Goal: Download file/media

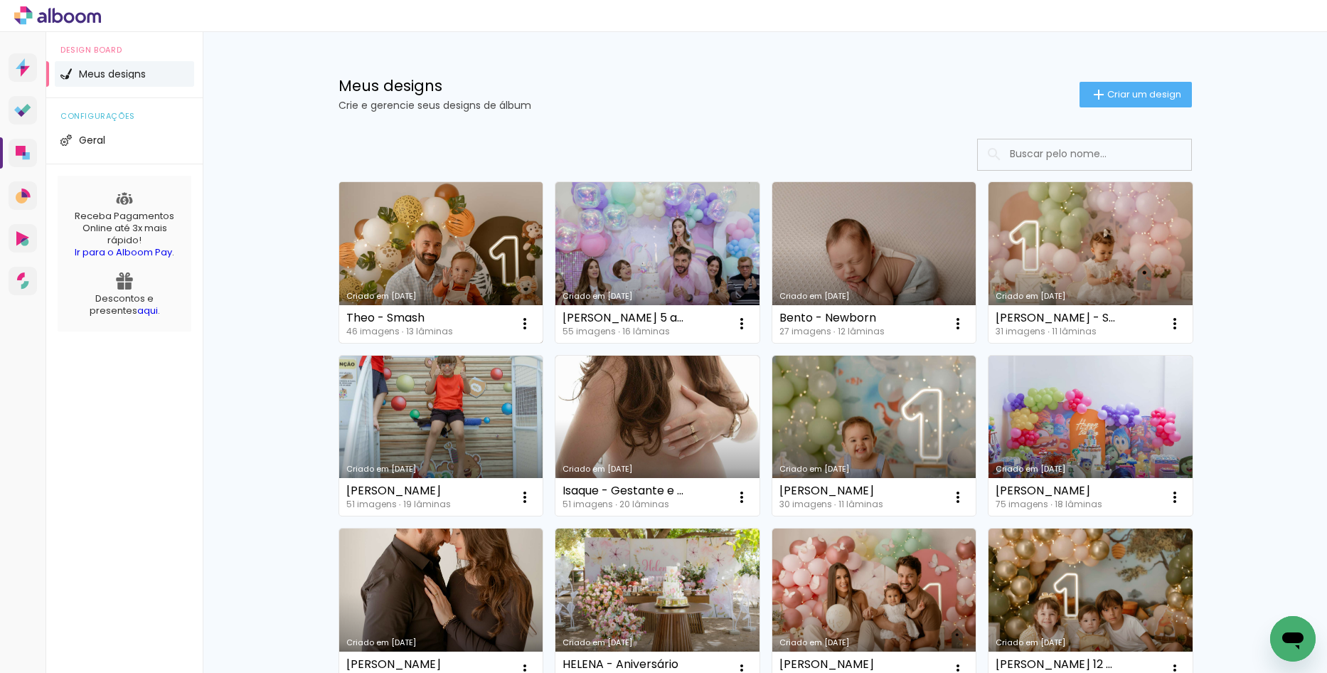
click at [406, 231] on link "Criado em [DATE]" at bounding box center [441, 262] width 204 height 161
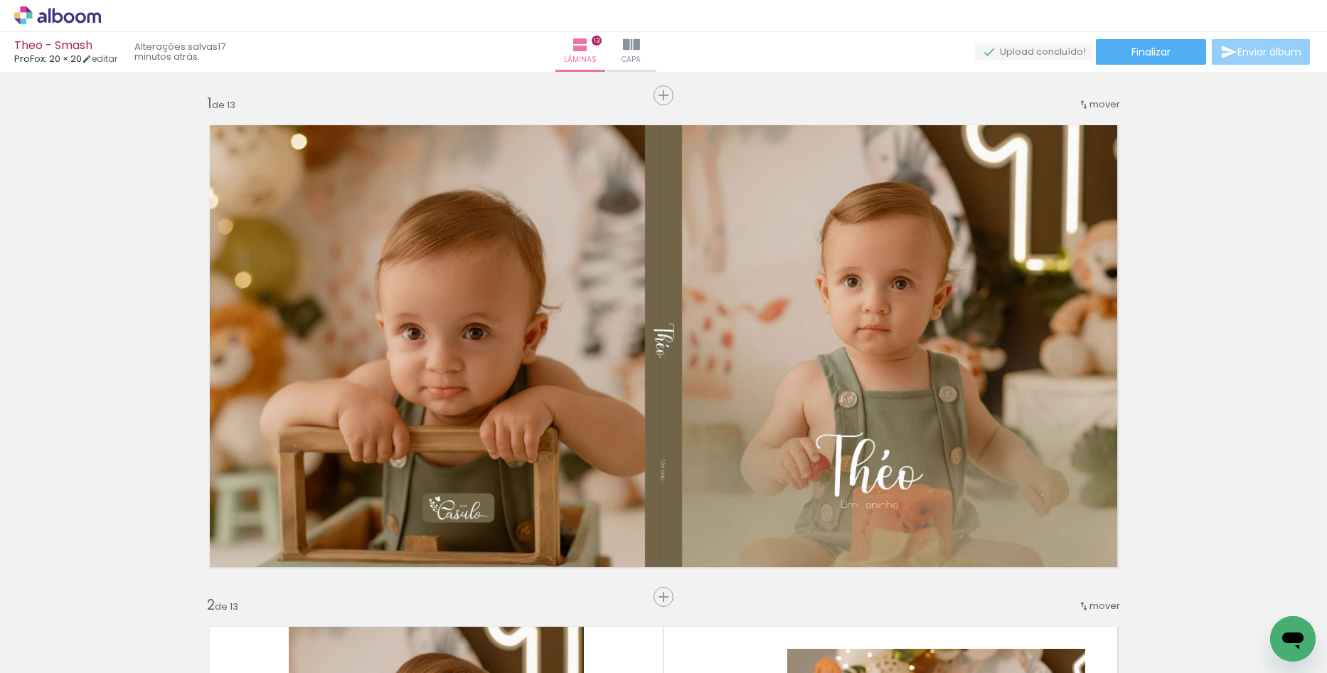
click at [1225, 58] on iron-icon at bounding box center [1228, 51] width 17 height 17
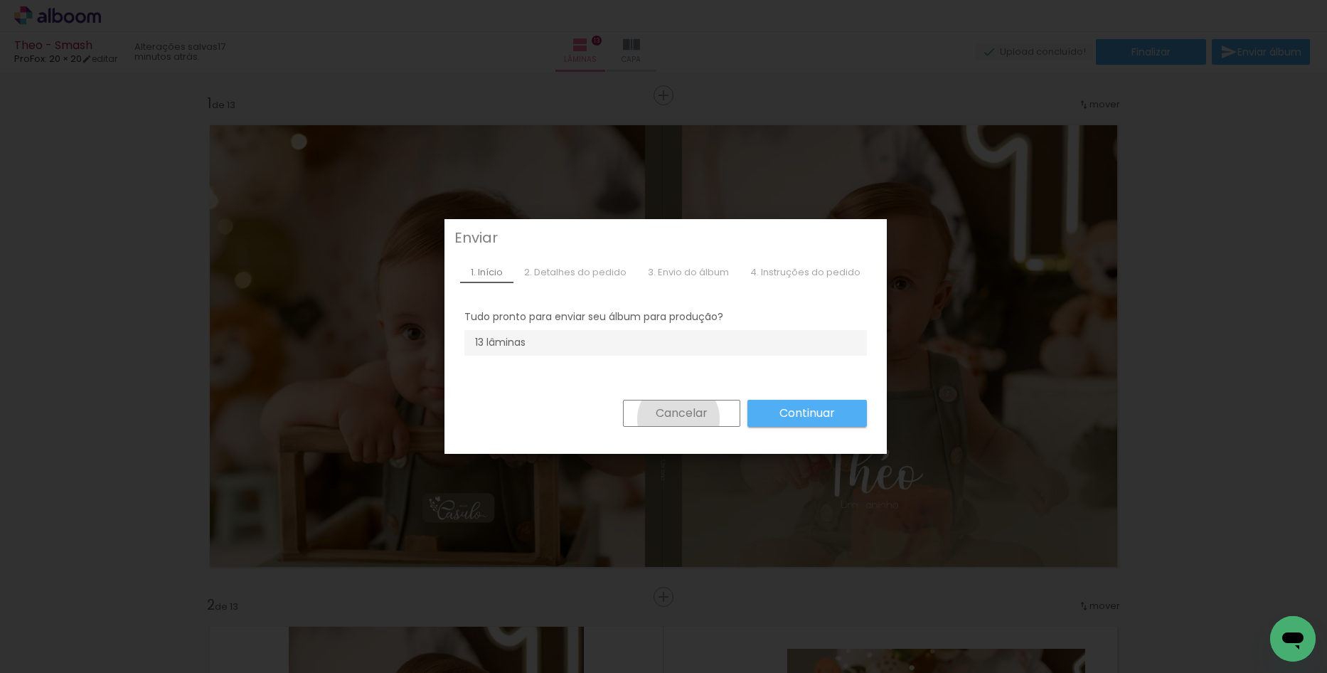
click at [0, 0] on slot "Cancelar" at bounding box center [0, 0] width 0 height 0
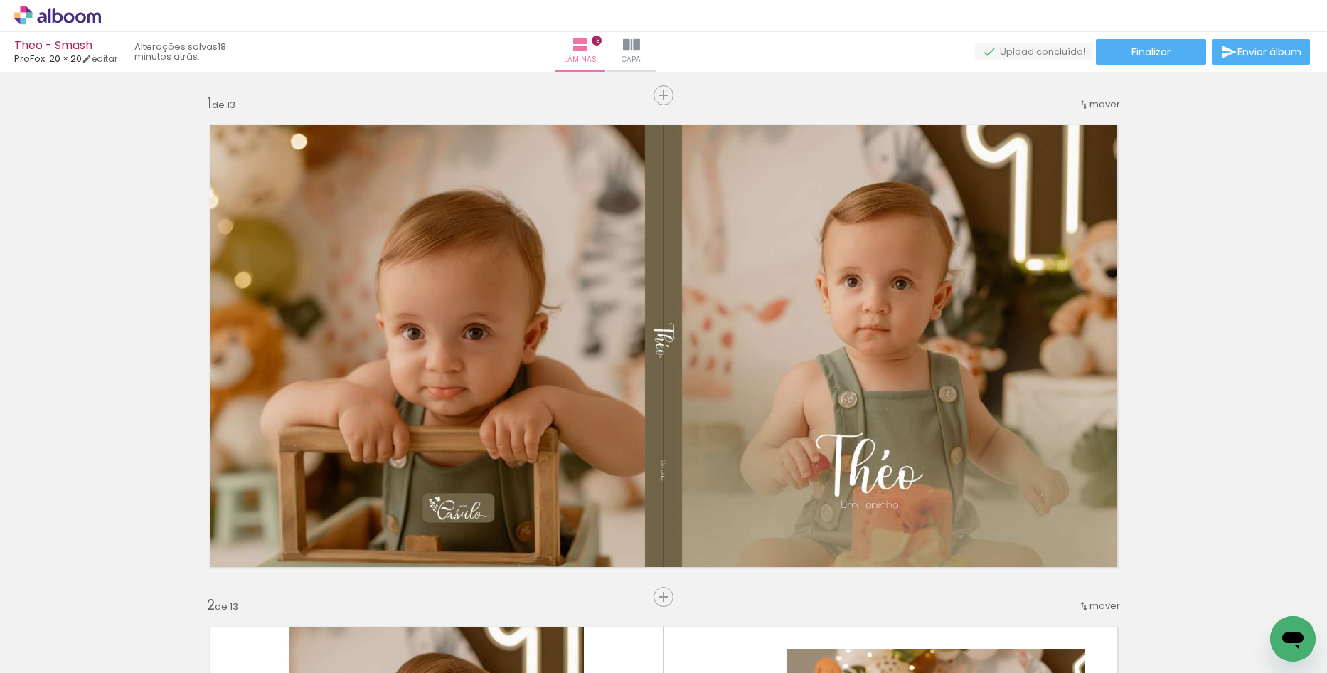
click at [63, 15] on icon at bounding box center [57, 15] width 87 height 18
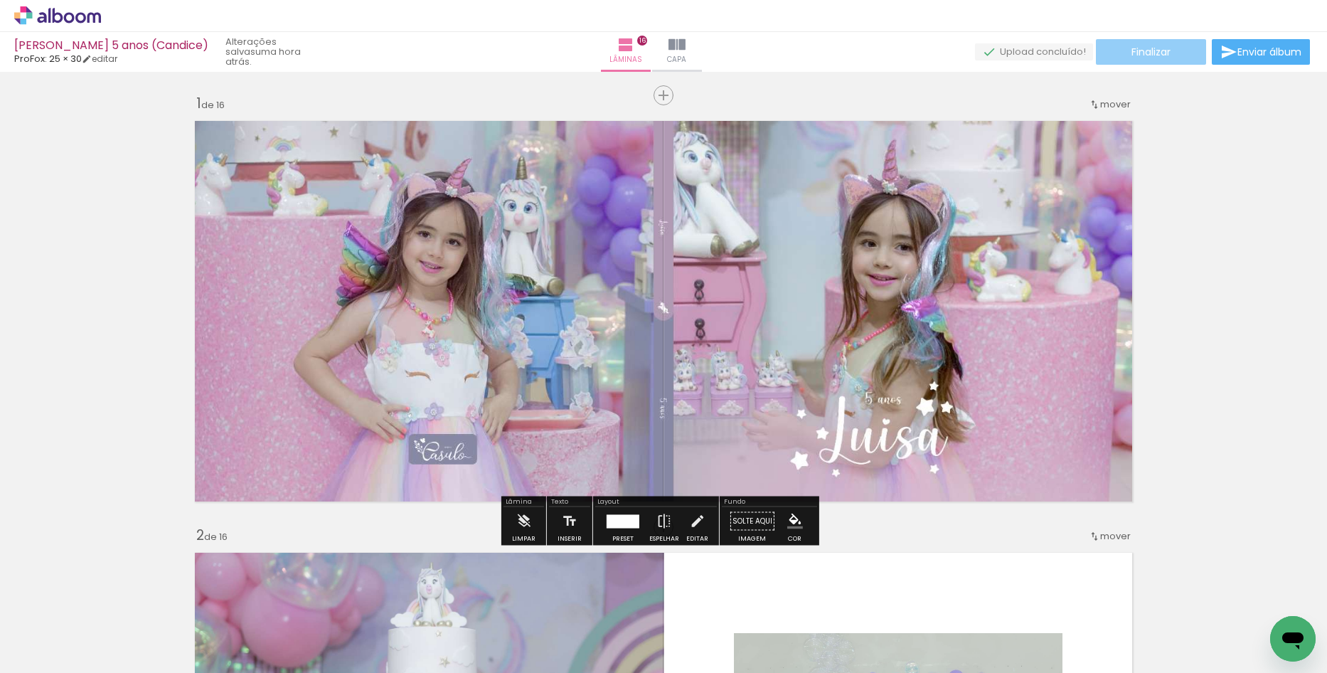
click at [1131, 48] on span "Finalizar" at bounding box center [1150, 52] width 39 height 10
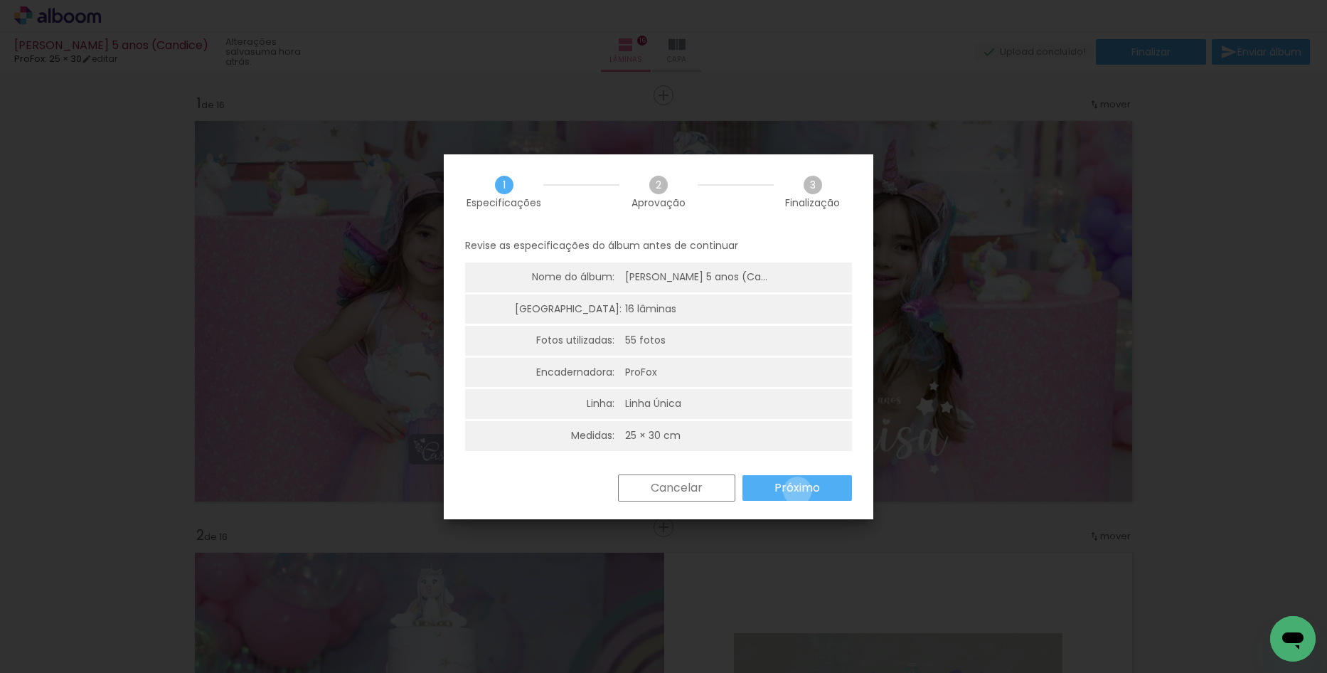
click at [0, 0] on slot "Próximo" at bounding box center [0, 0] width 0 height 0
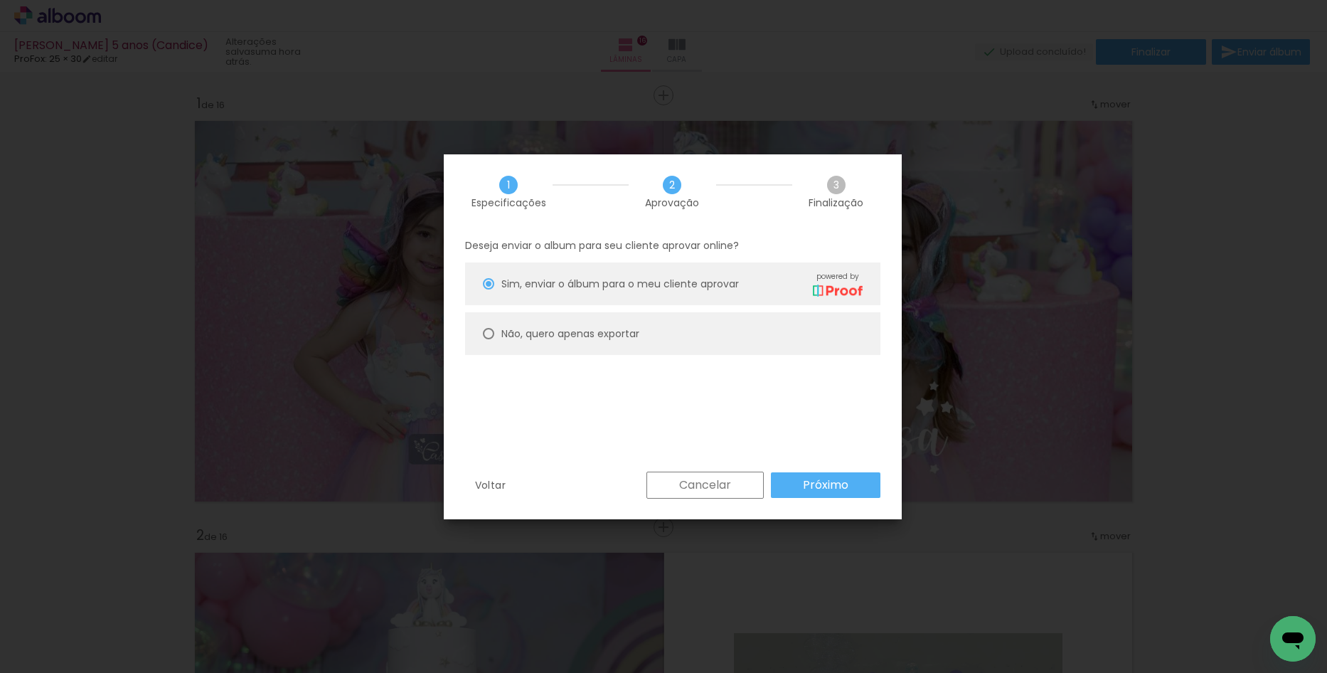
click at [0, 0] on paper-button "Próximo" at bounding box center [0, 0] width 0 height 0
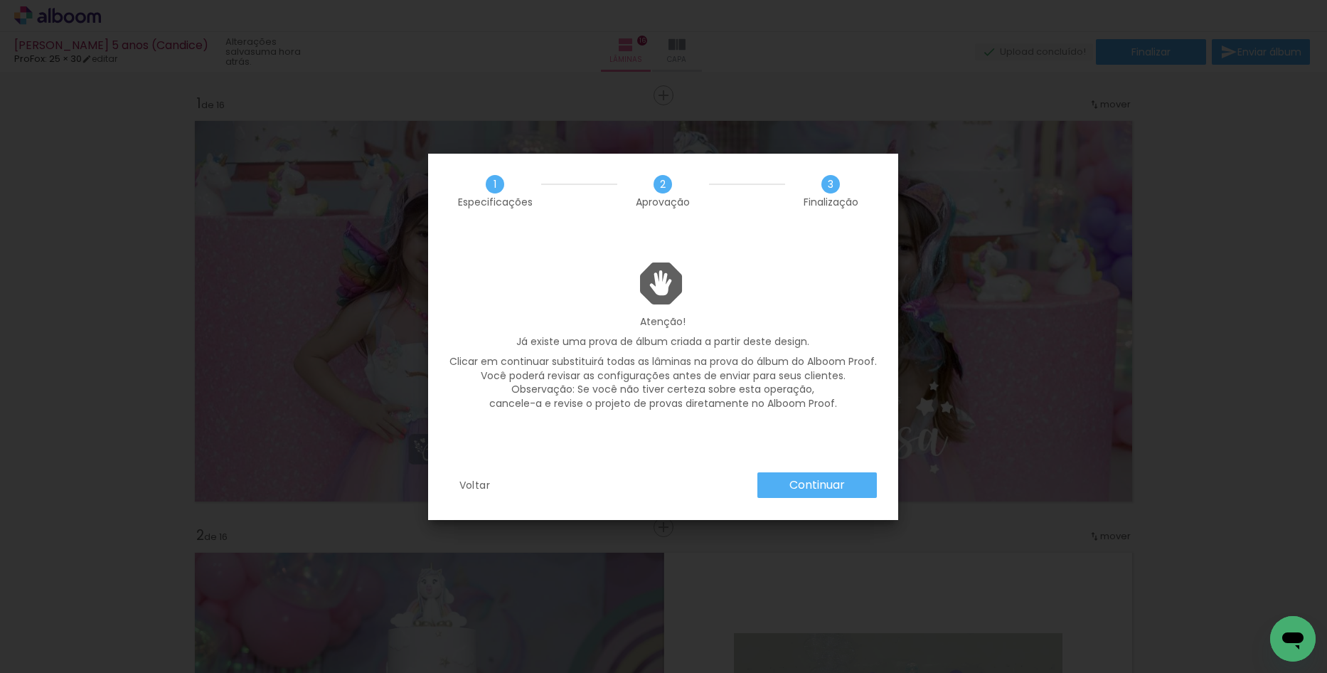
click at [0, 0] on slot "Continuar" at bounding box center [0, 0] width 0 height 0
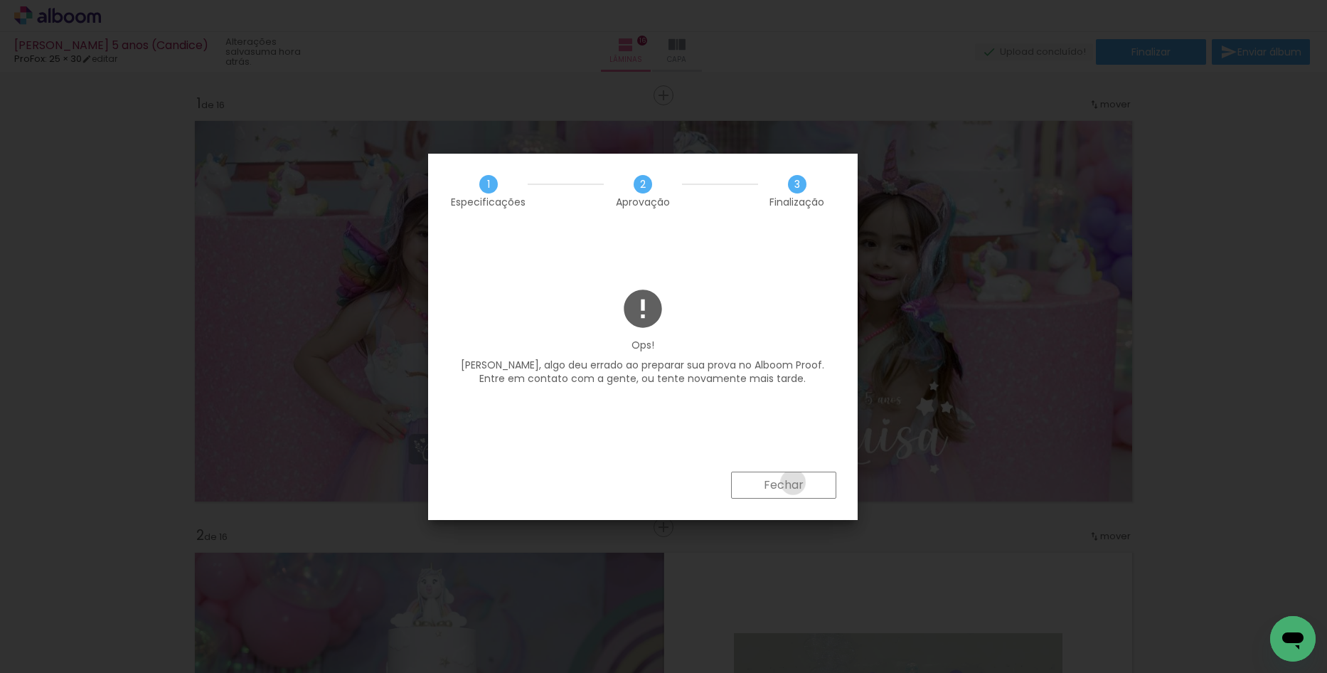
click at [0, 0] on slot "Fechar" at bounding box center [0, 0] width 0 height 0
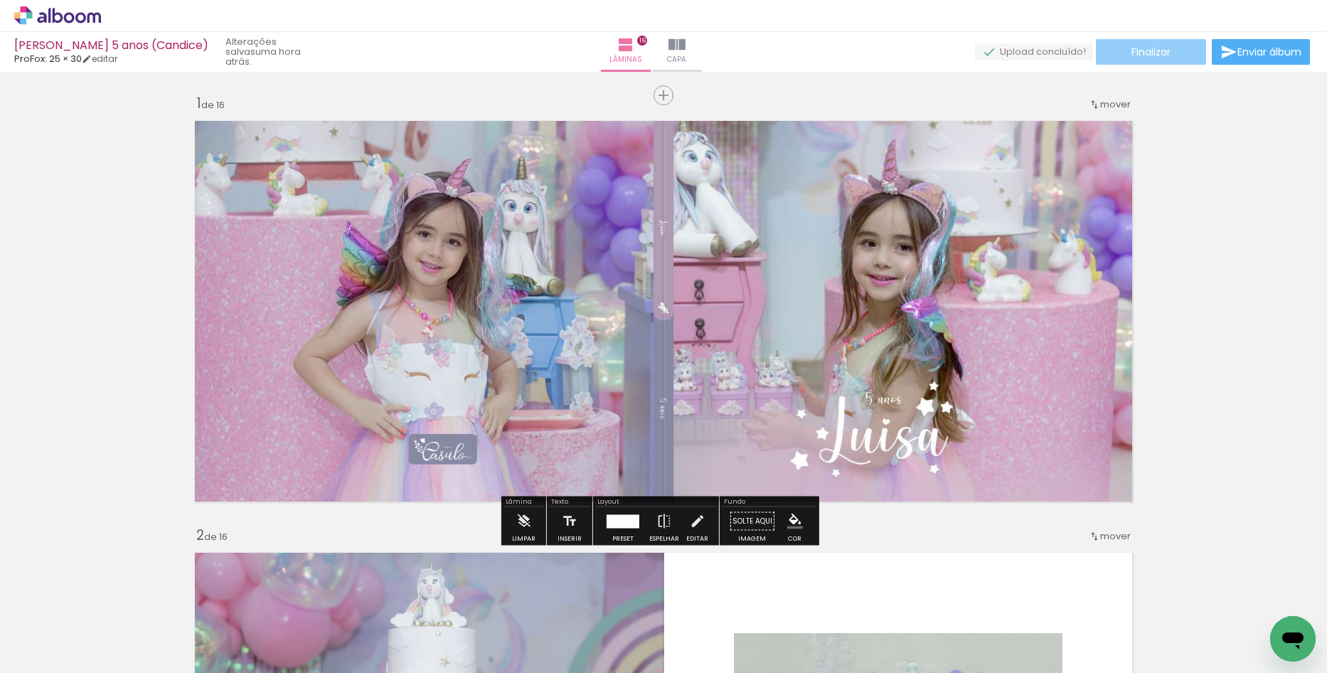
click at [1138, 50] on span "Finalizar" at bounding box center [1150, 52] width 39 height 10
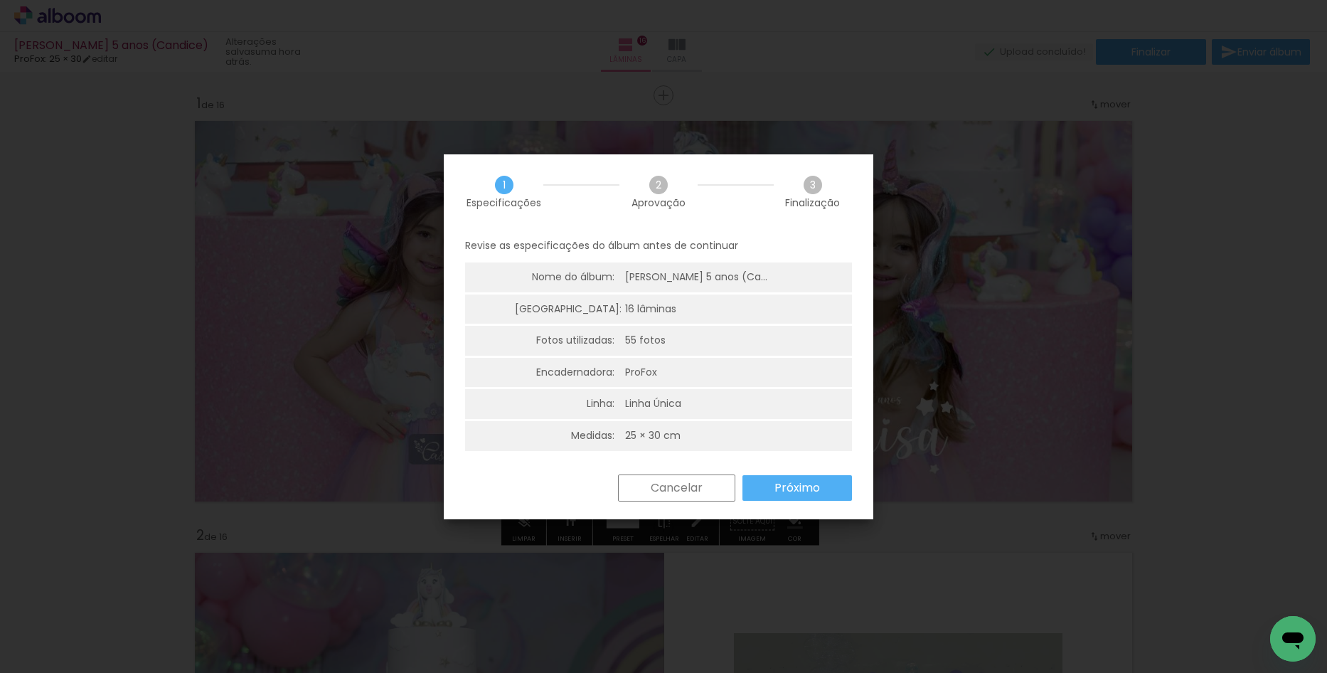
click at [0, 0] on slot "Próximo" at bounding box center [0, 0] width 0 height 0
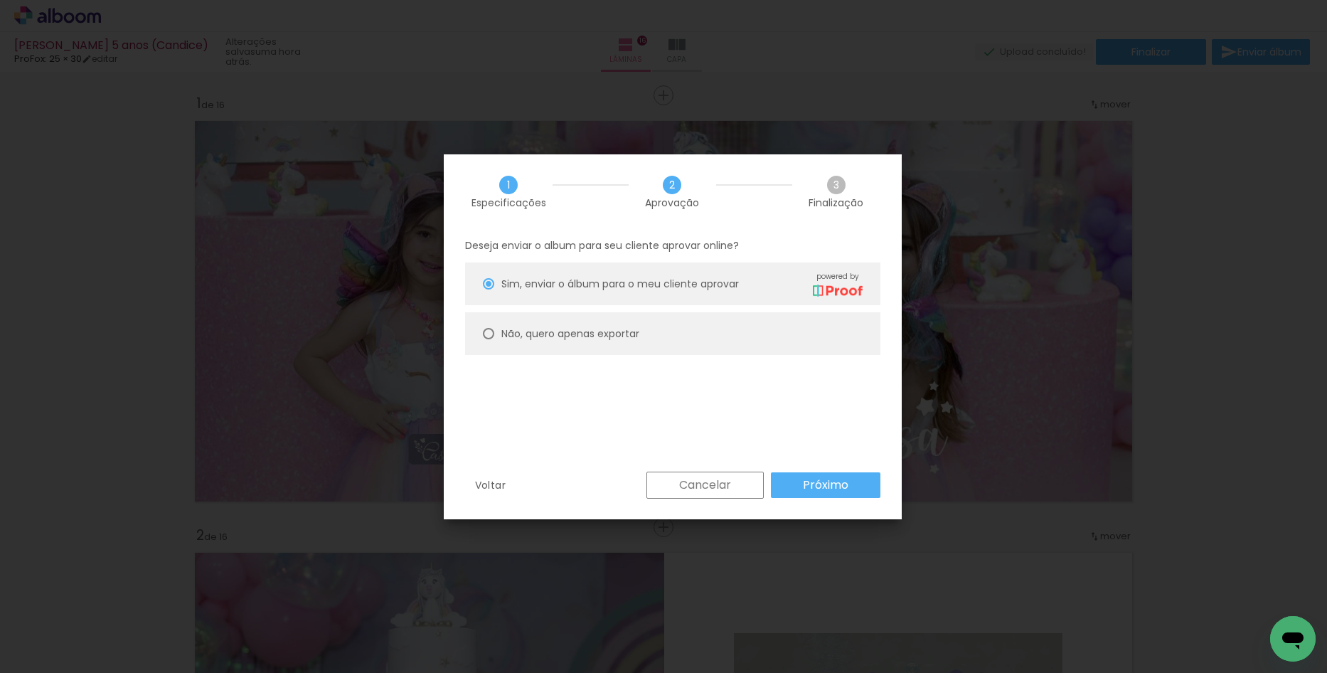
click at [695, 339] on paper-radio-button "Não, quero apenas exportar" at bounding box center [672, 333] width 415 height 43
type paper-radio-button "on"
click at [0, 0] on slot "Próximo" at bounding box center [0, 0] width 0 height 0
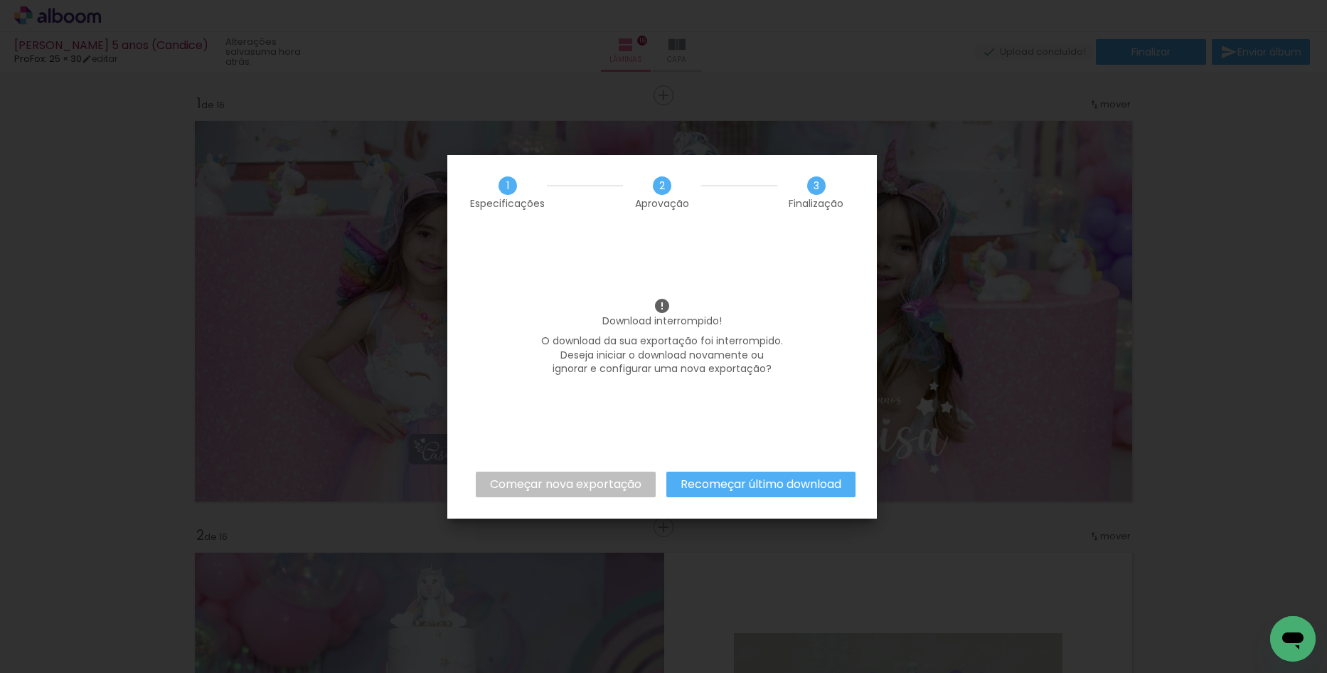
click at [0, 0] on slot "Recomeçar último download" at bounding box center [0, 0] width 0 height 0
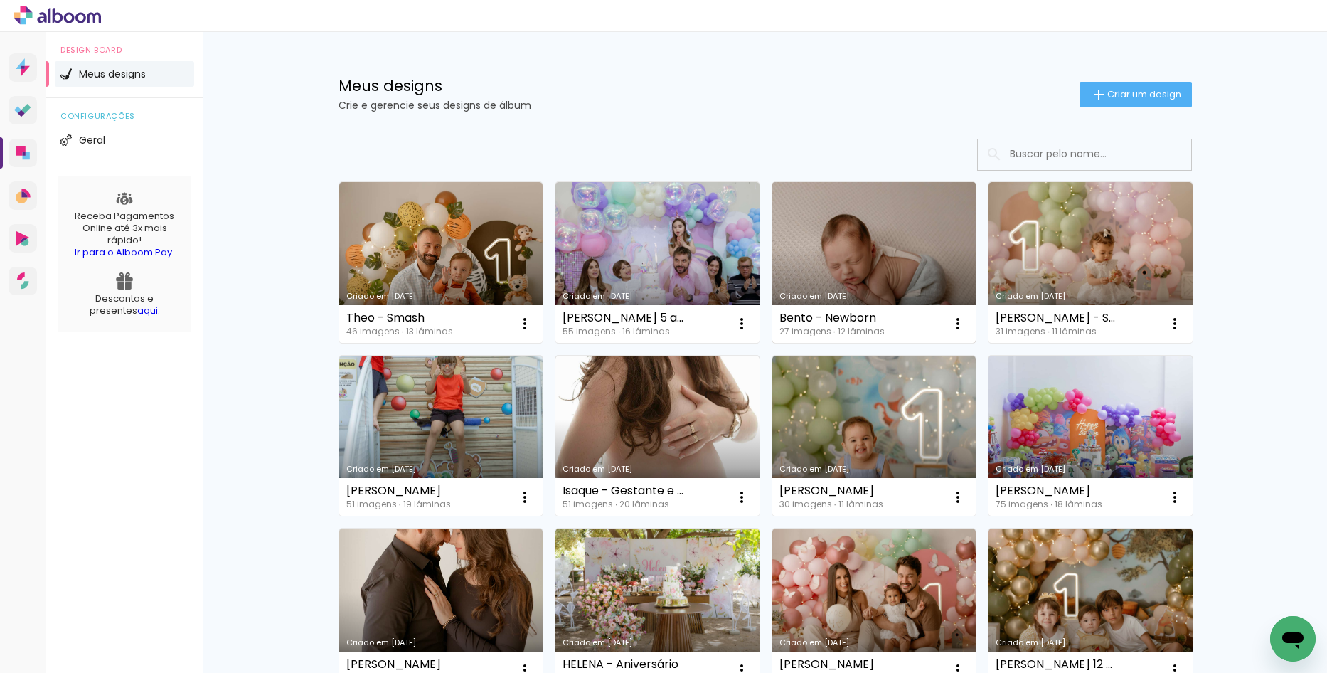
click at [858, 236] on link "Criado em [DATE]" at bounding box center [874, 262] width 204 height 161
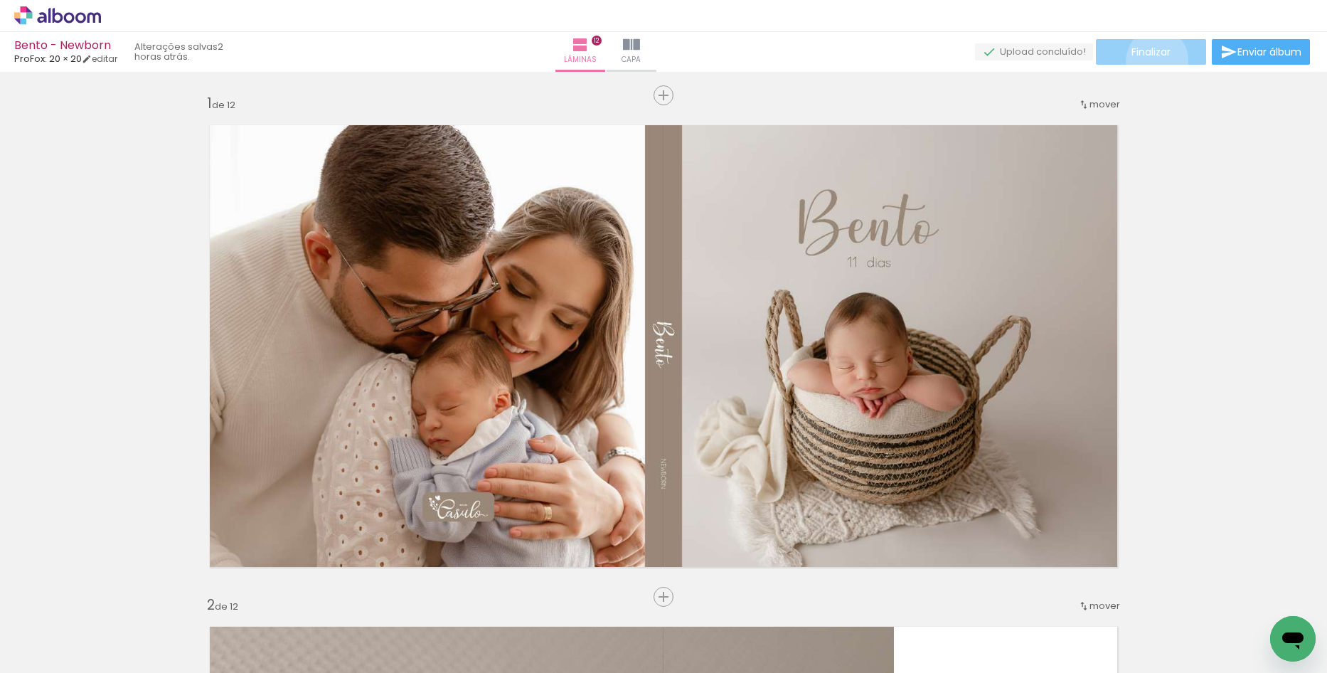
click at [1152, 60] on paper-button "Finalizar" at bounding box center [1151, 52] width 110 height 26
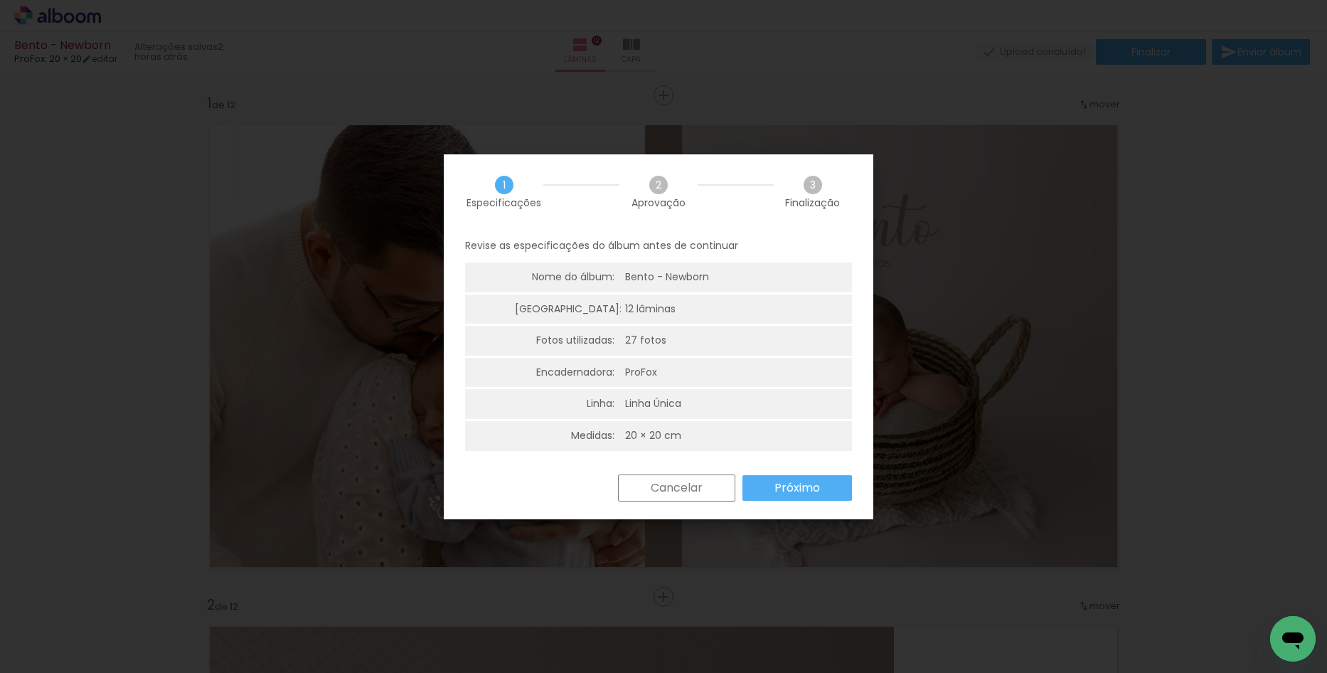
click at [0, 0] on slot "Próximo" at bounding box center [0, 0] width 0 height 0
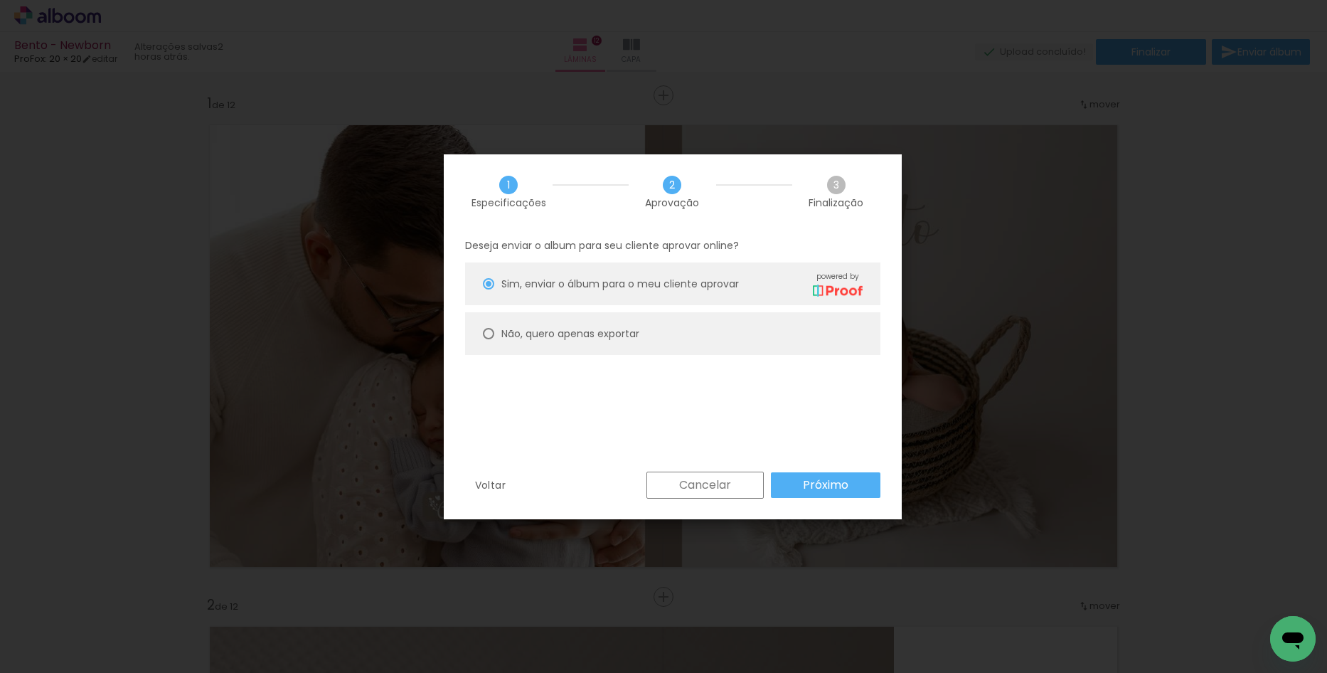
click at [793, 484] on paper-button "Próximo" at bounding box center [826, 485] width 110 height 26
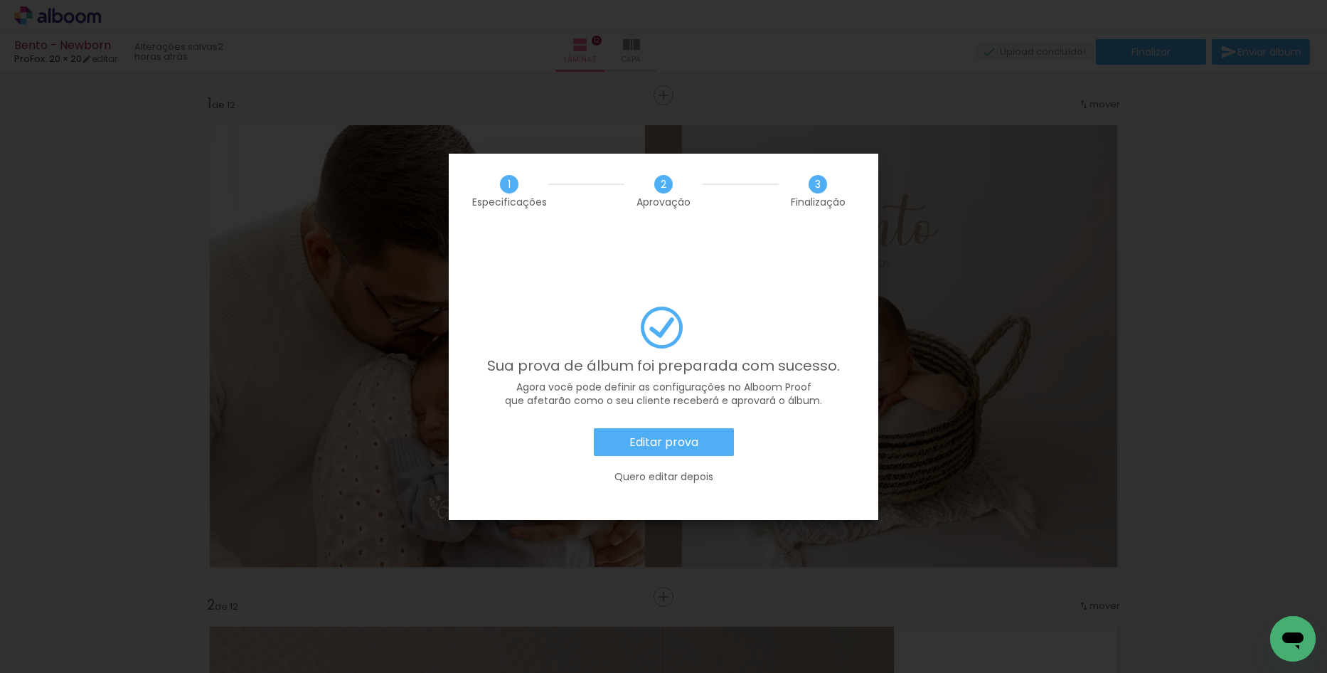
click at [278, 71] on iron-overlay-backdrop at bounding box center [663, 336] width 1327 height 673
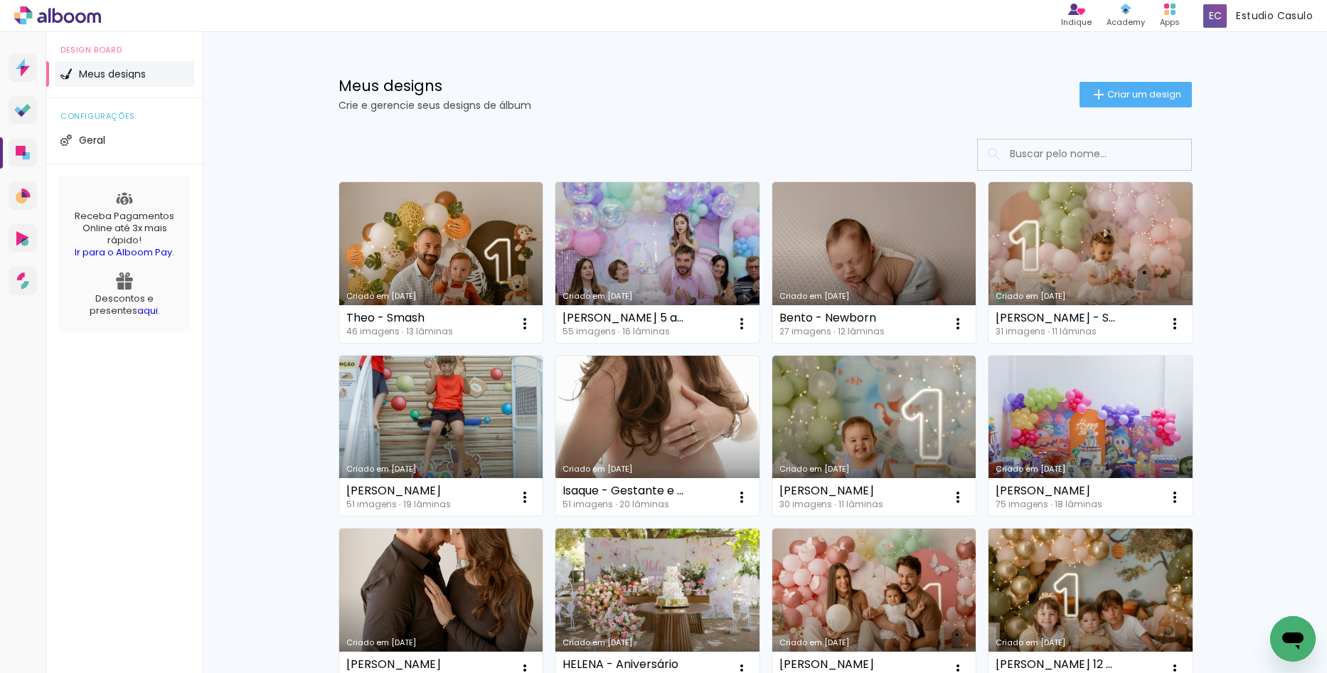
click at [668, 270] on link "Criado em [DATE]" at bounding box center [657, 262] width 204 height 161
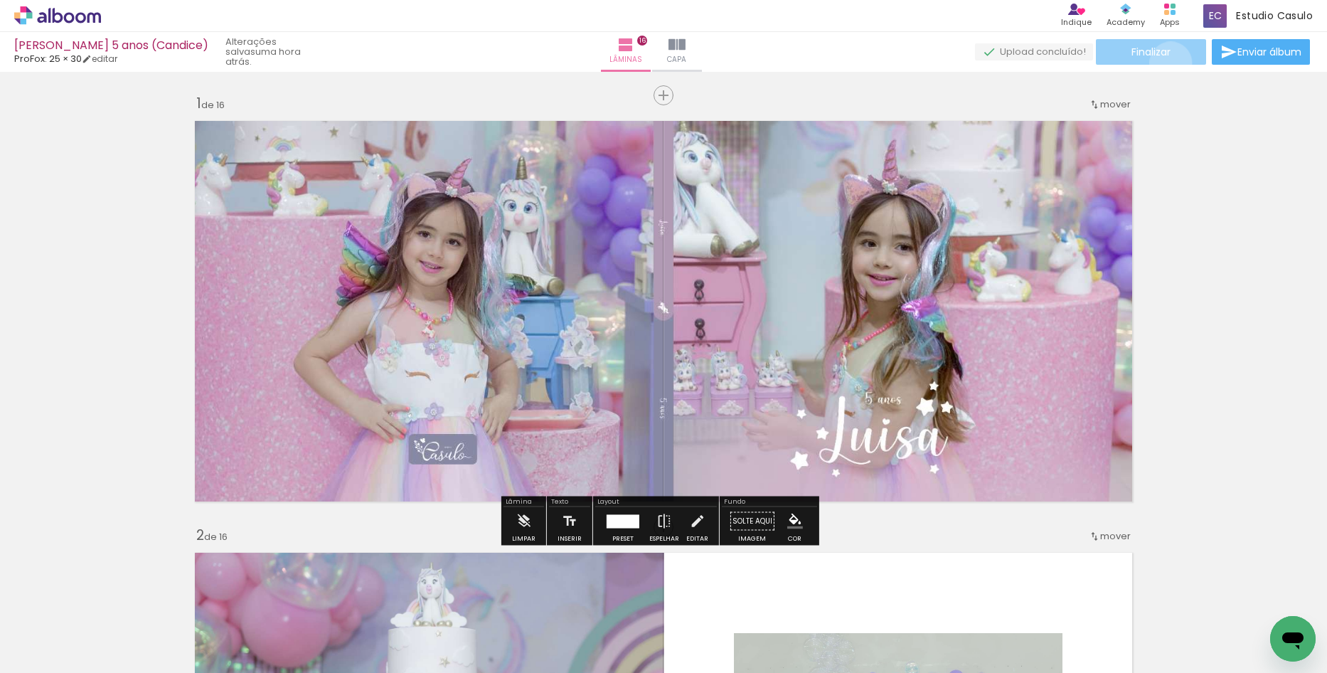
click at [1165, 63] on paper-button "Finalizar" at bounding box center [1151, 52] width 110 height 26
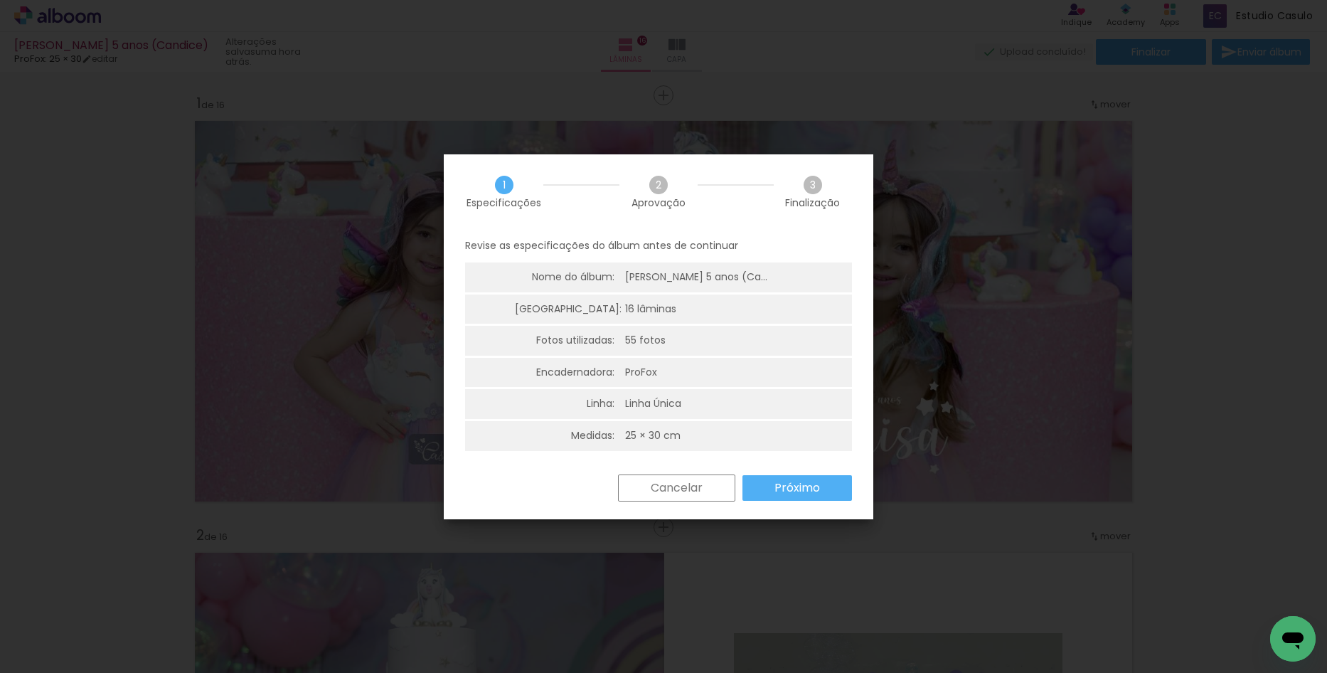
click at [828, 480] on paper-button "Próximo" at bounding box center [797, 488] width 110 height 26
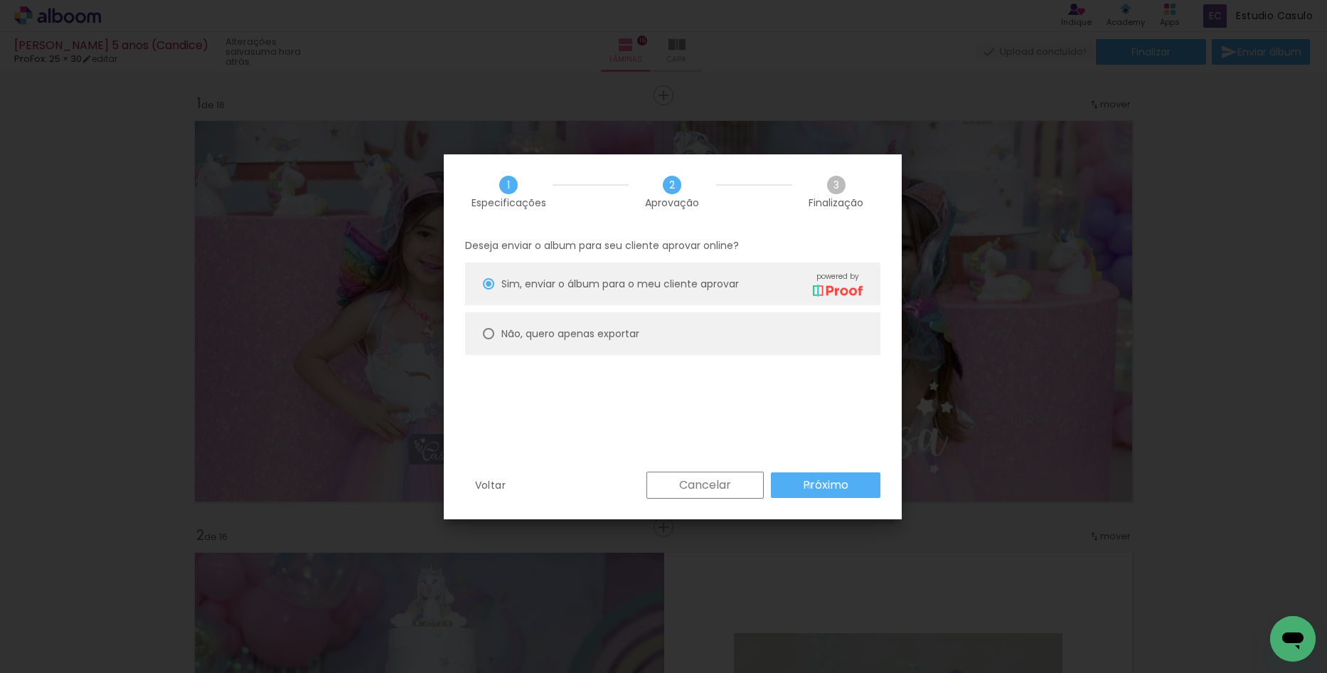
click at [0, 0] on slot "Próximo" at bounding box center [0, 0] width 0 height 0
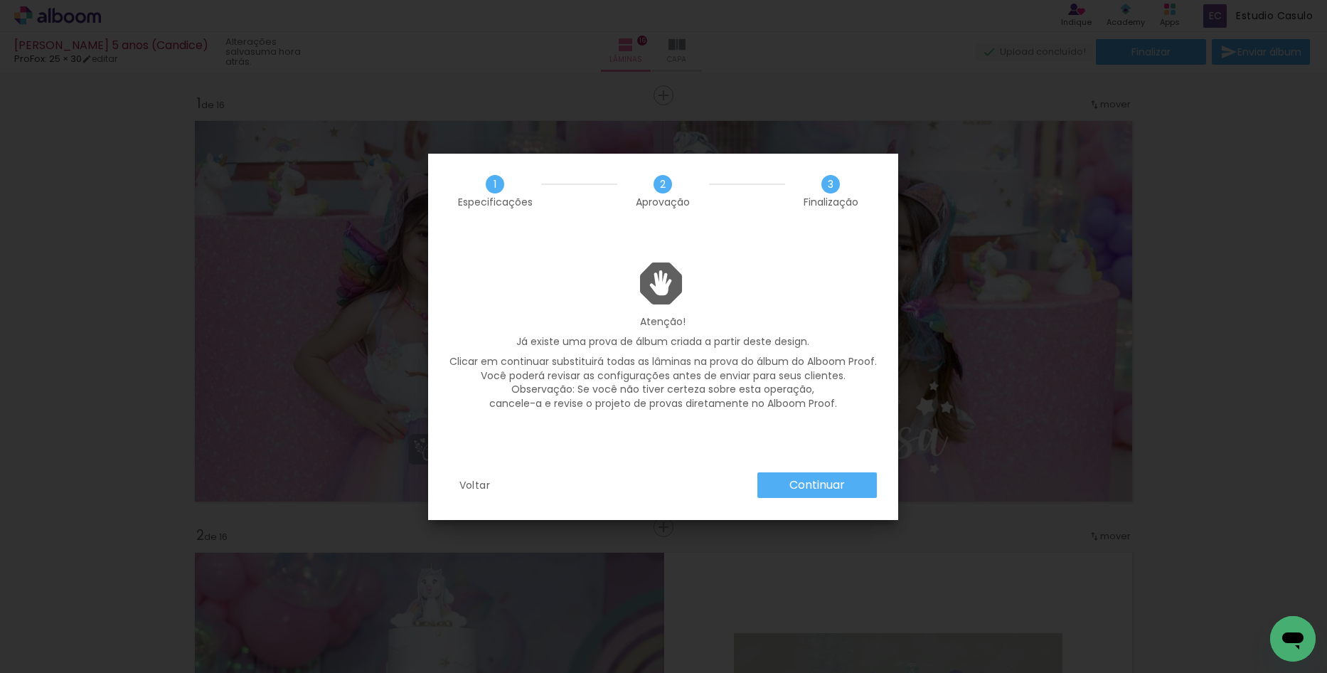
click at [0, 0] on slot "Continuar" at bounding box center [0, 0] width 0 height 0
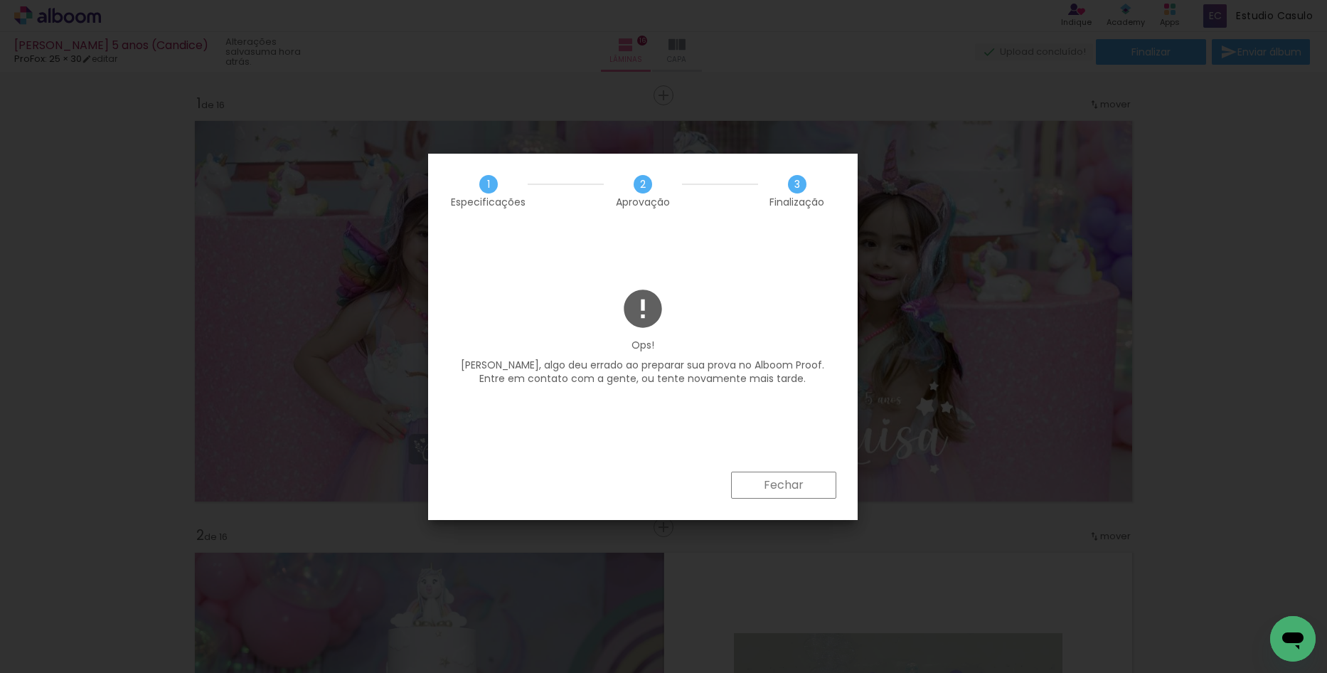
click at [0, 0] on slot "Fechar" at bounding box center [0, 0] width 0 height 0
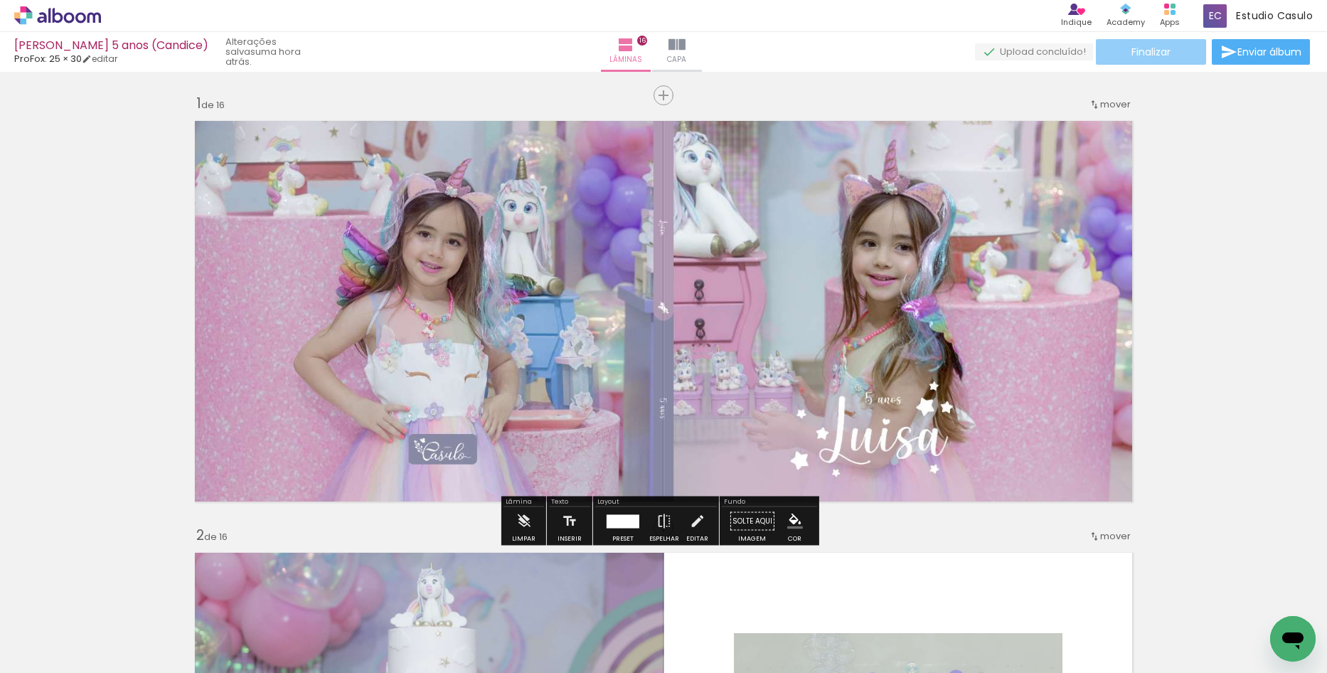
click at [1126, 58] on paper-button "Finalizar" at bounding box center [1151, 52] width 110 height 26
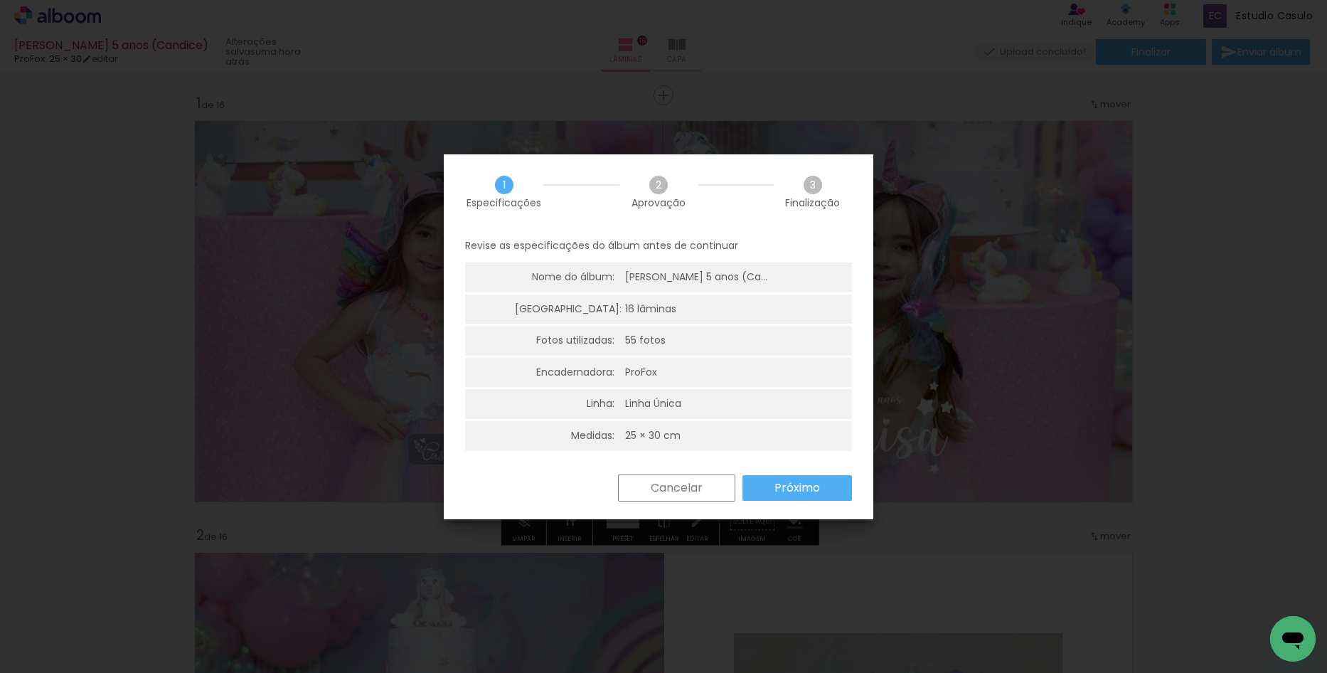
click at [0, 0] on slot "Próximo" at bounding box center [0, 0] width 0 height 0
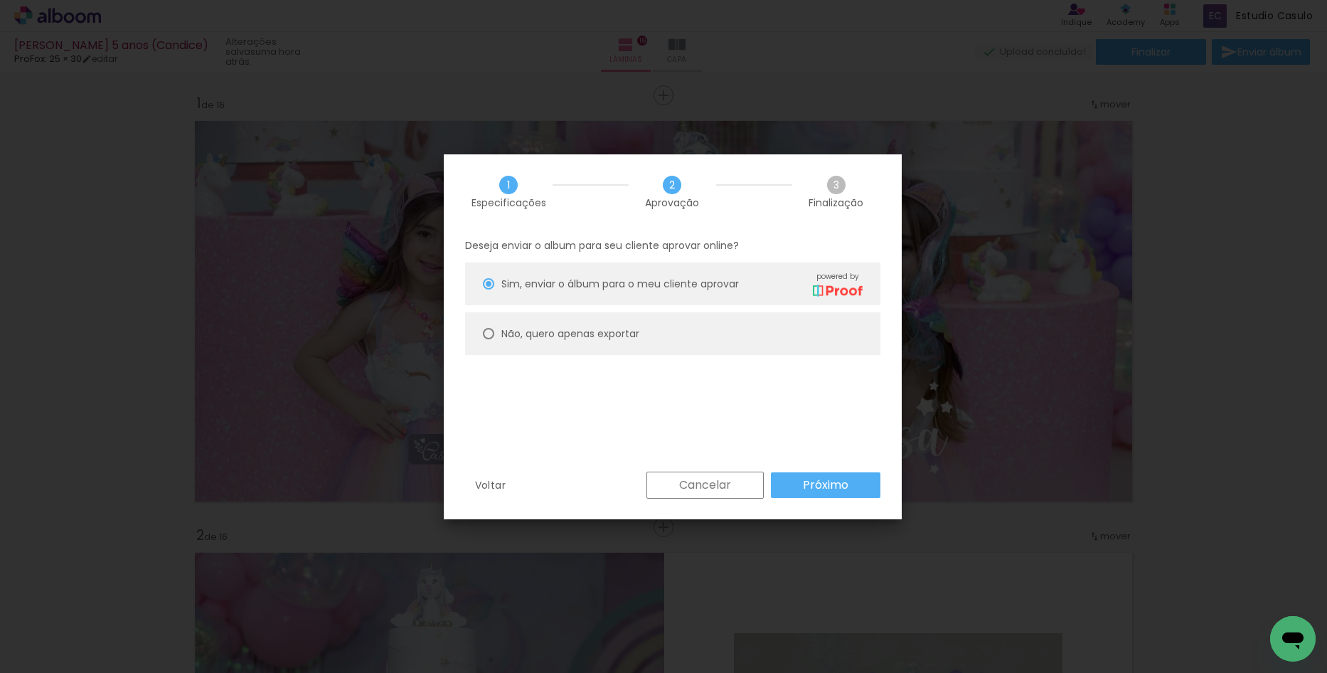
click at [679, 342] on paper-radio-button "Não, quero apenas exportar" at bounding box center [672, 333] width 415 height 43
type paper-radio-button "on"
click at [796, 489] on paper-button "Próximo" at bounding box center [826, 485] width 110 height 26
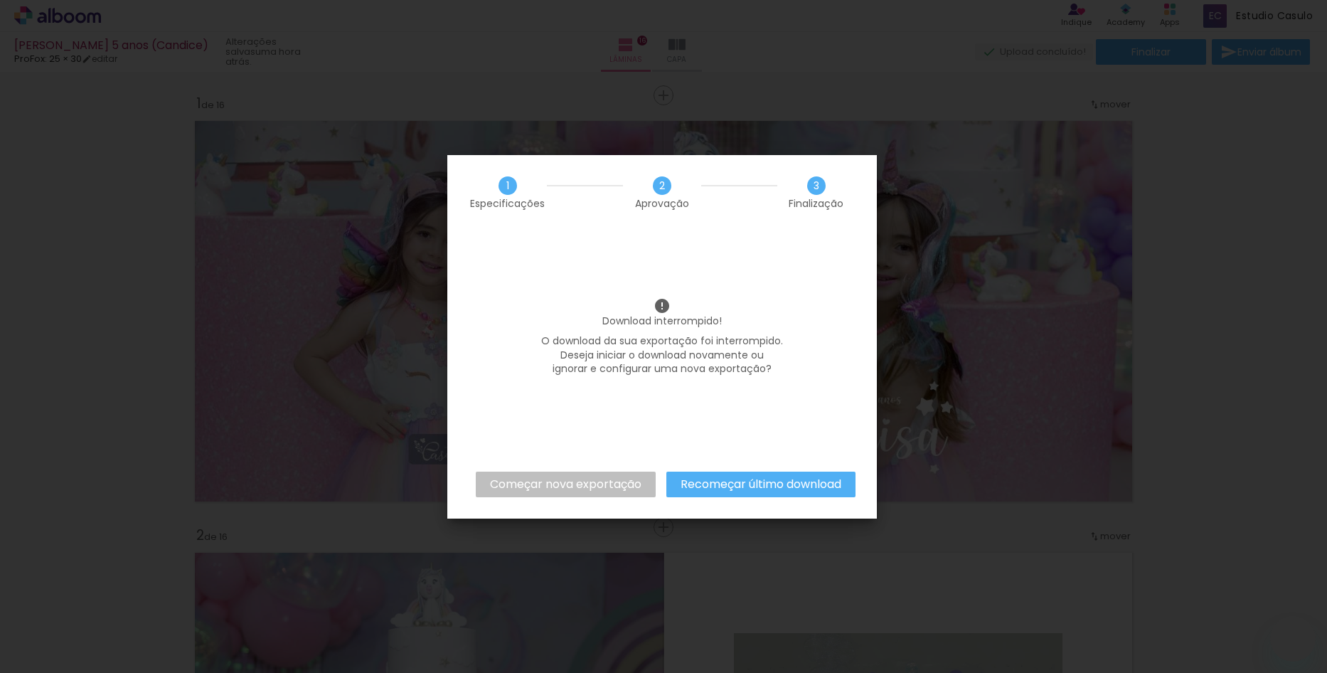
click at [0, 0] on slot "Começar nova exportação" at bounding box center [0, 0] width 0 height 0
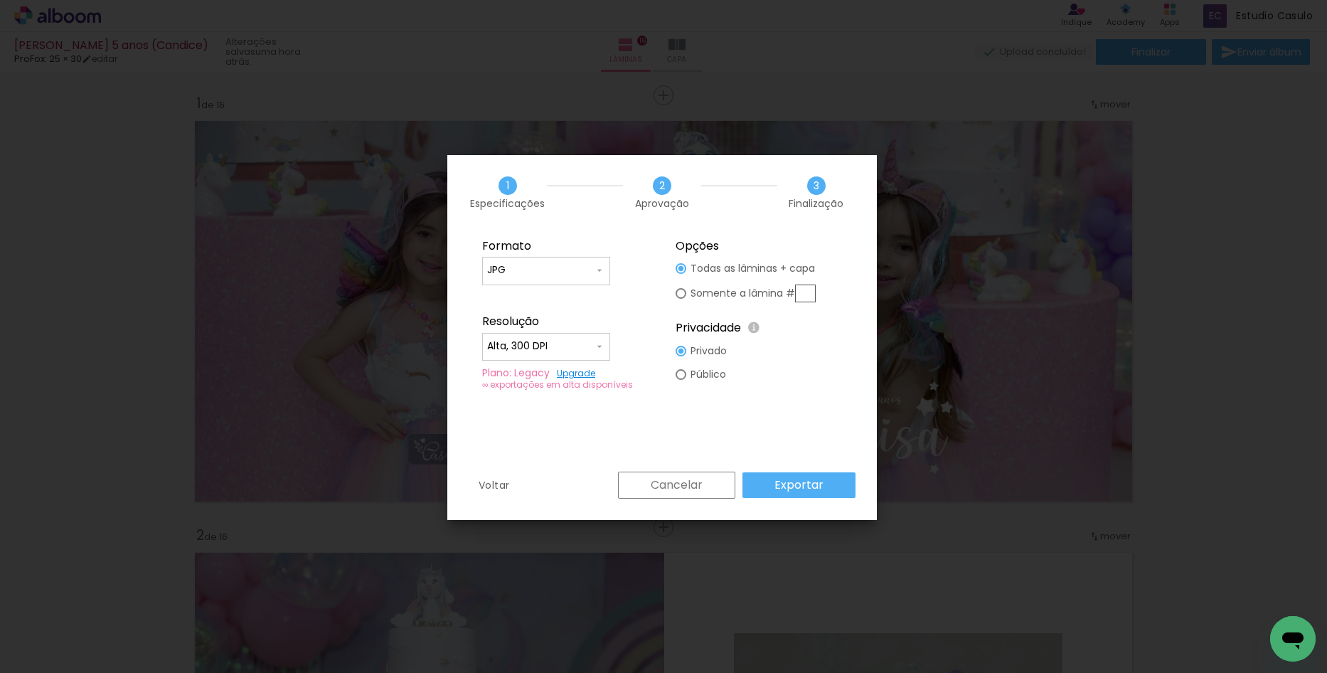
click at [0, 0] on slot "Exportar" at bounding box center [0, 0] width 0 height 0
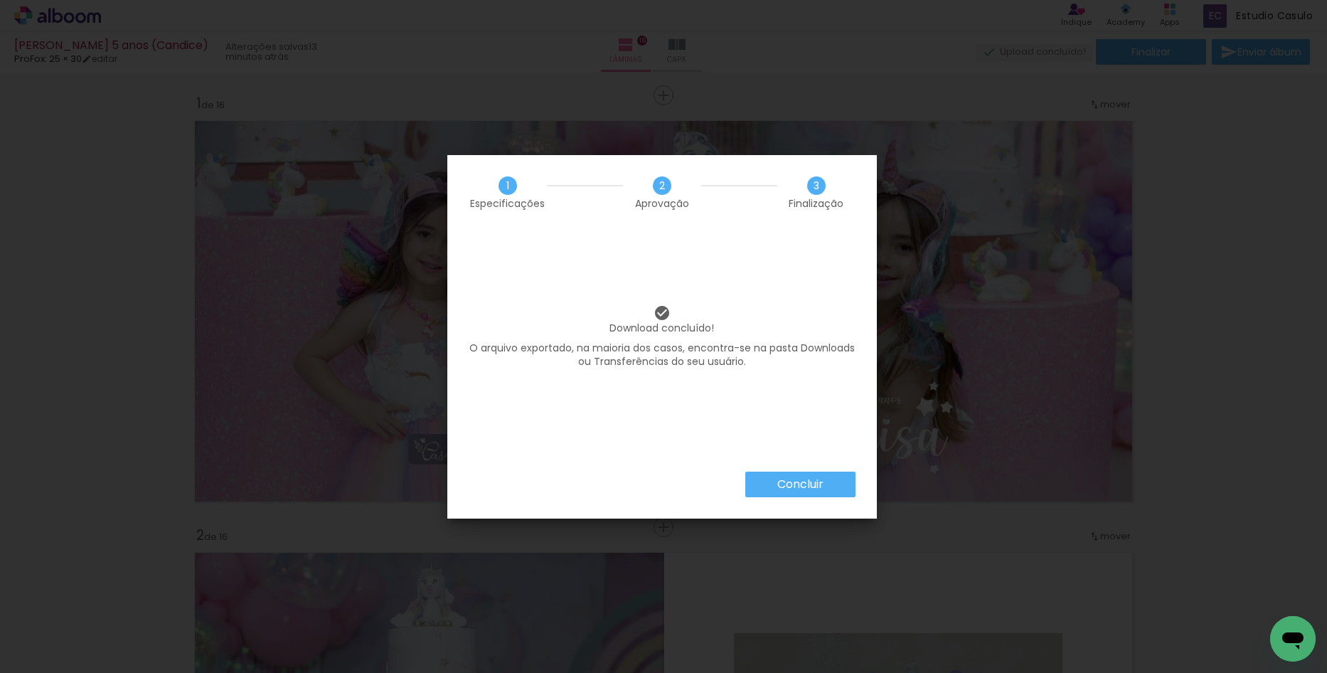
click at [0, 0] on slot "Concluir" at bounding box center [0, 0] width 0 height 0
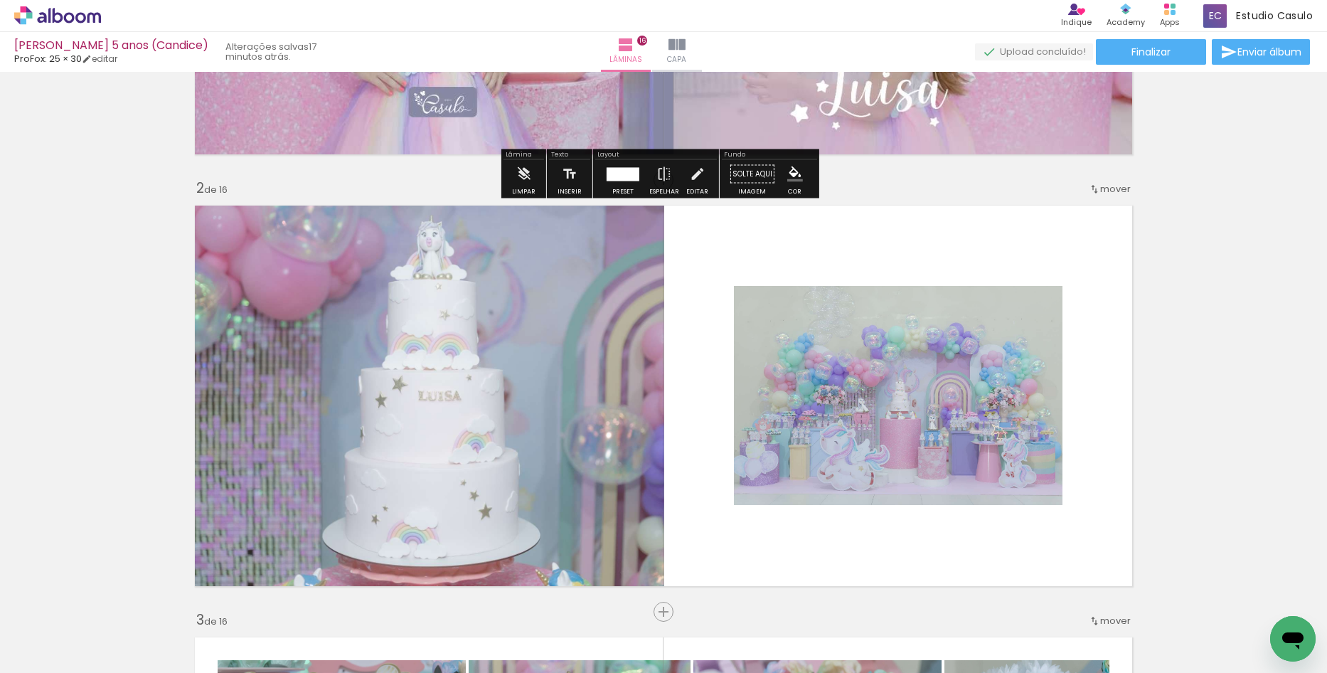
scroll to position [356, 0]
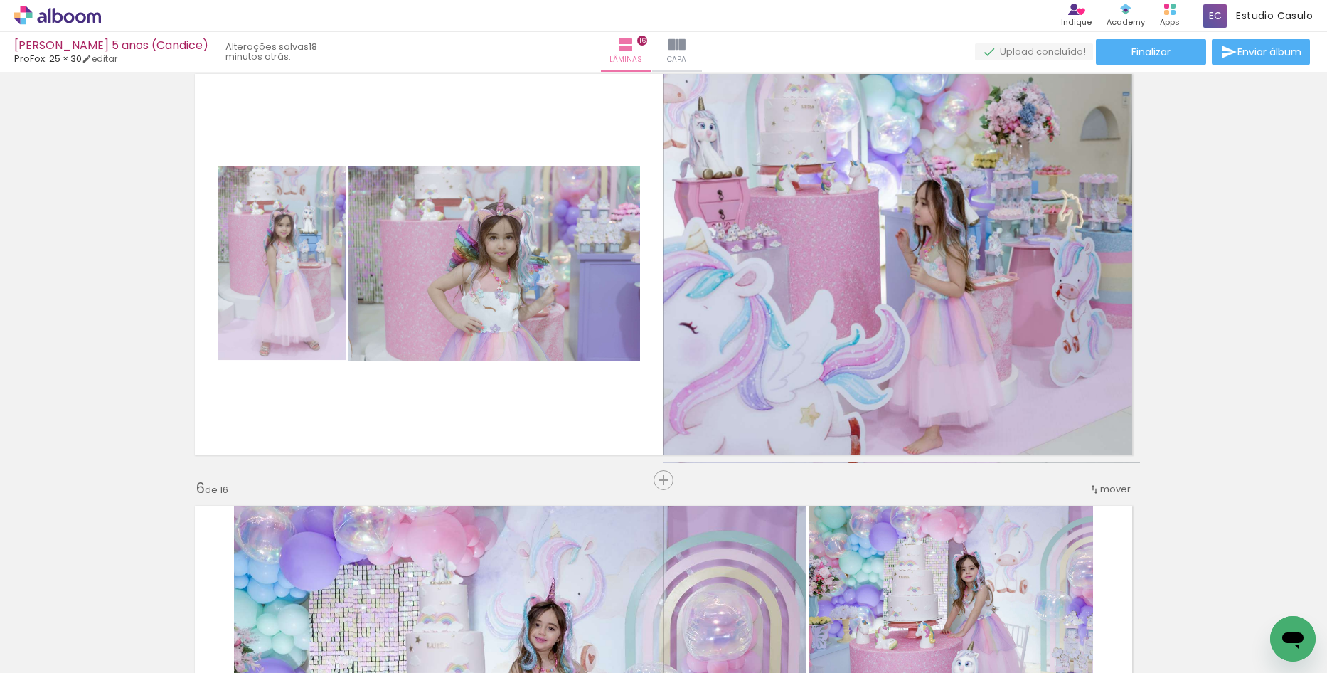
scroll to position [1778, 0]
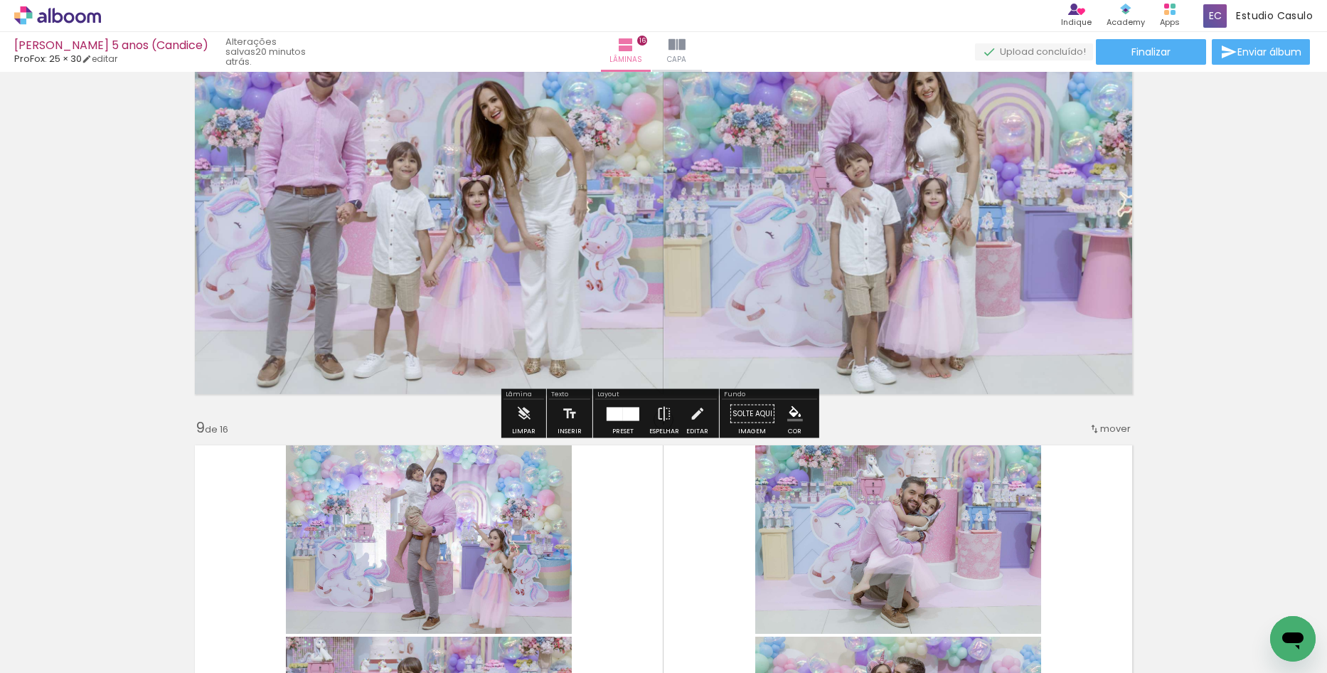
scroll to position [3413, 0]
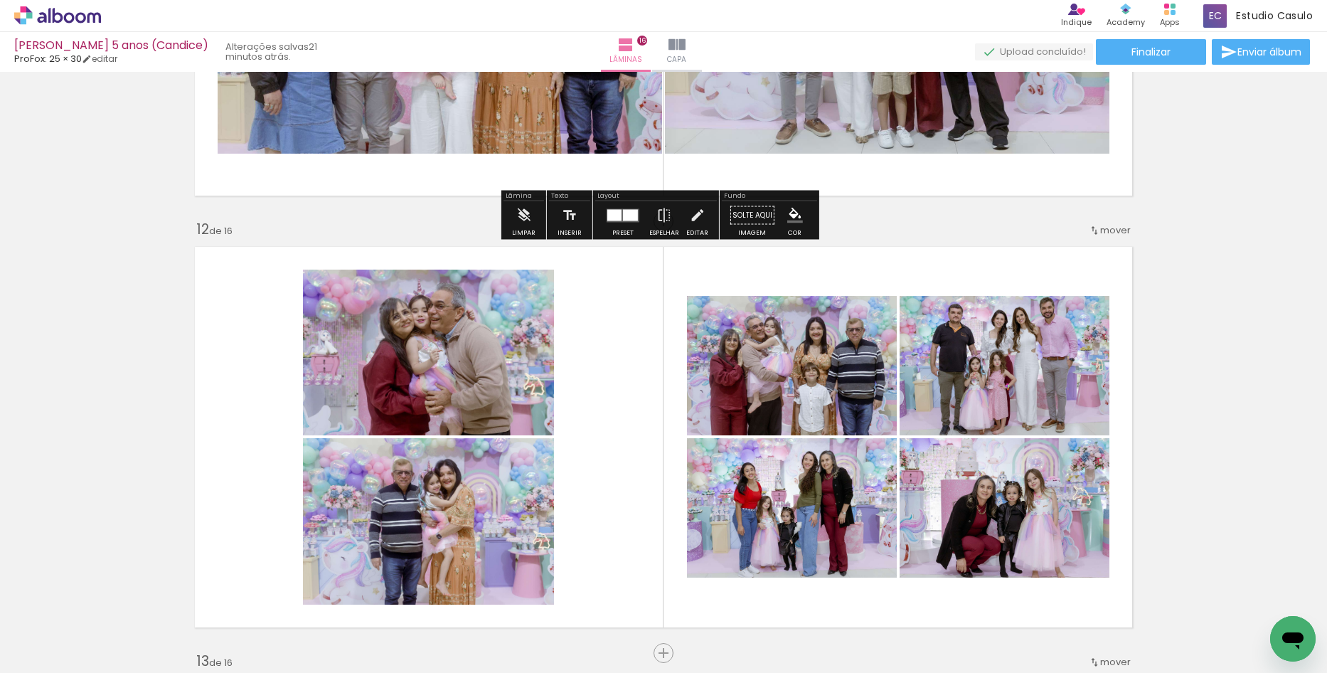
scroll to position [4693, 0]
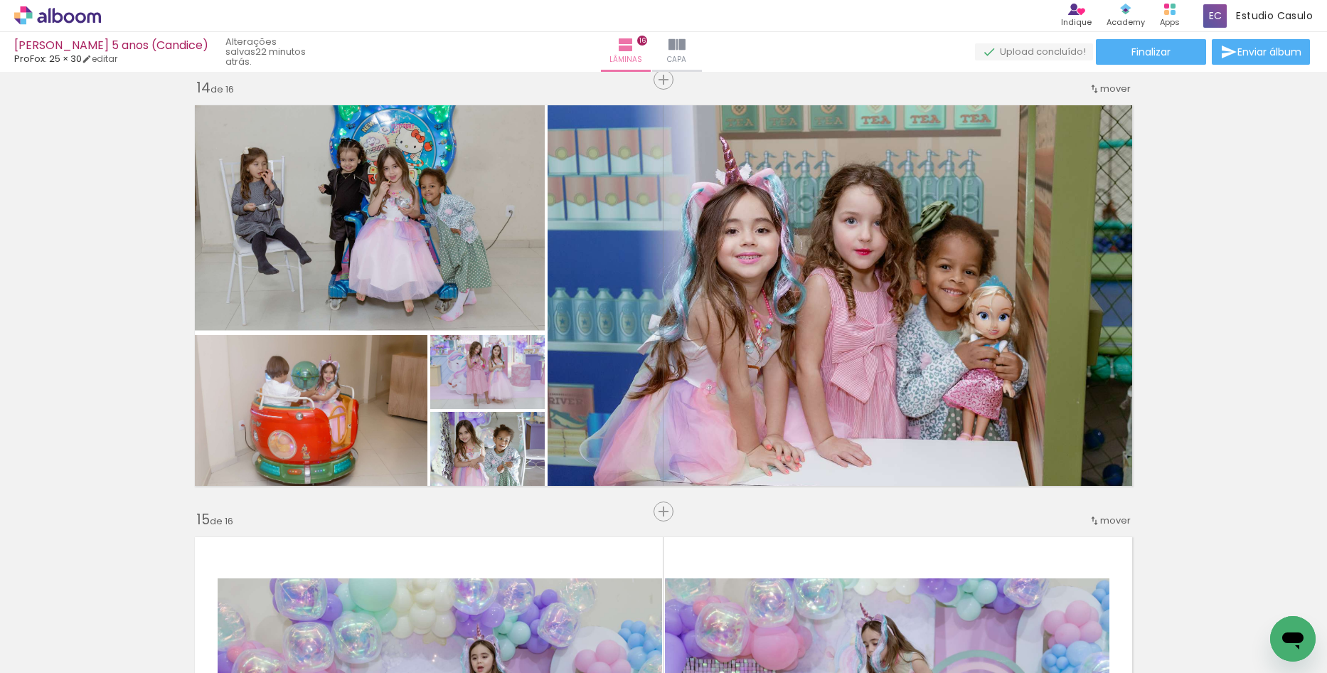
scroll to position [5618, 0]
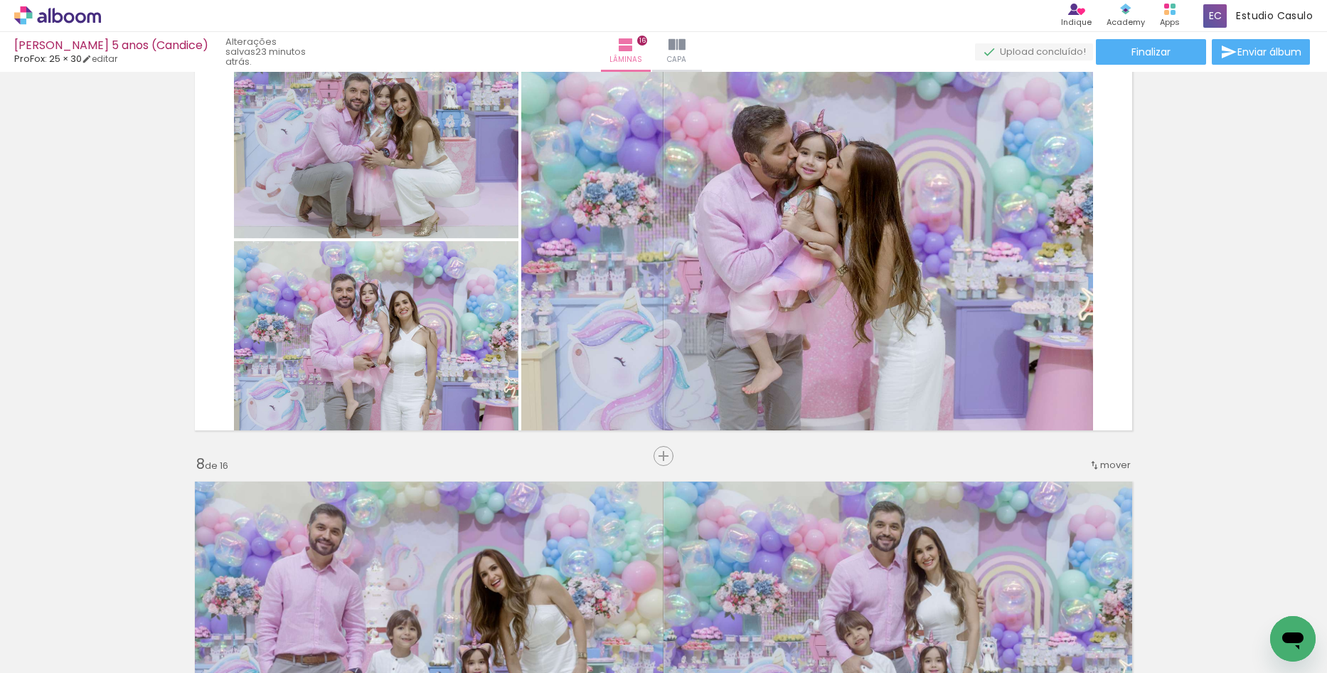
scroll to position [2631, 0]
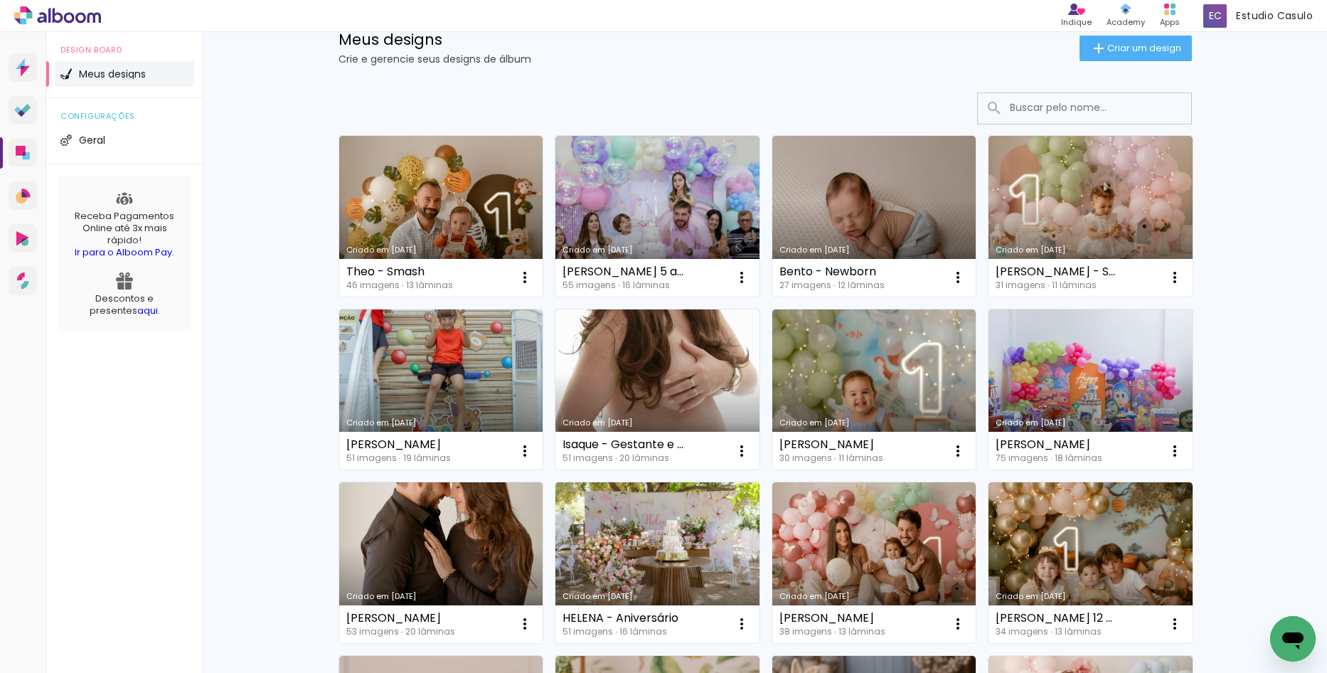
scroll to position [71, 0]
